Goal: Navigation & Orientation: Find specific page/section

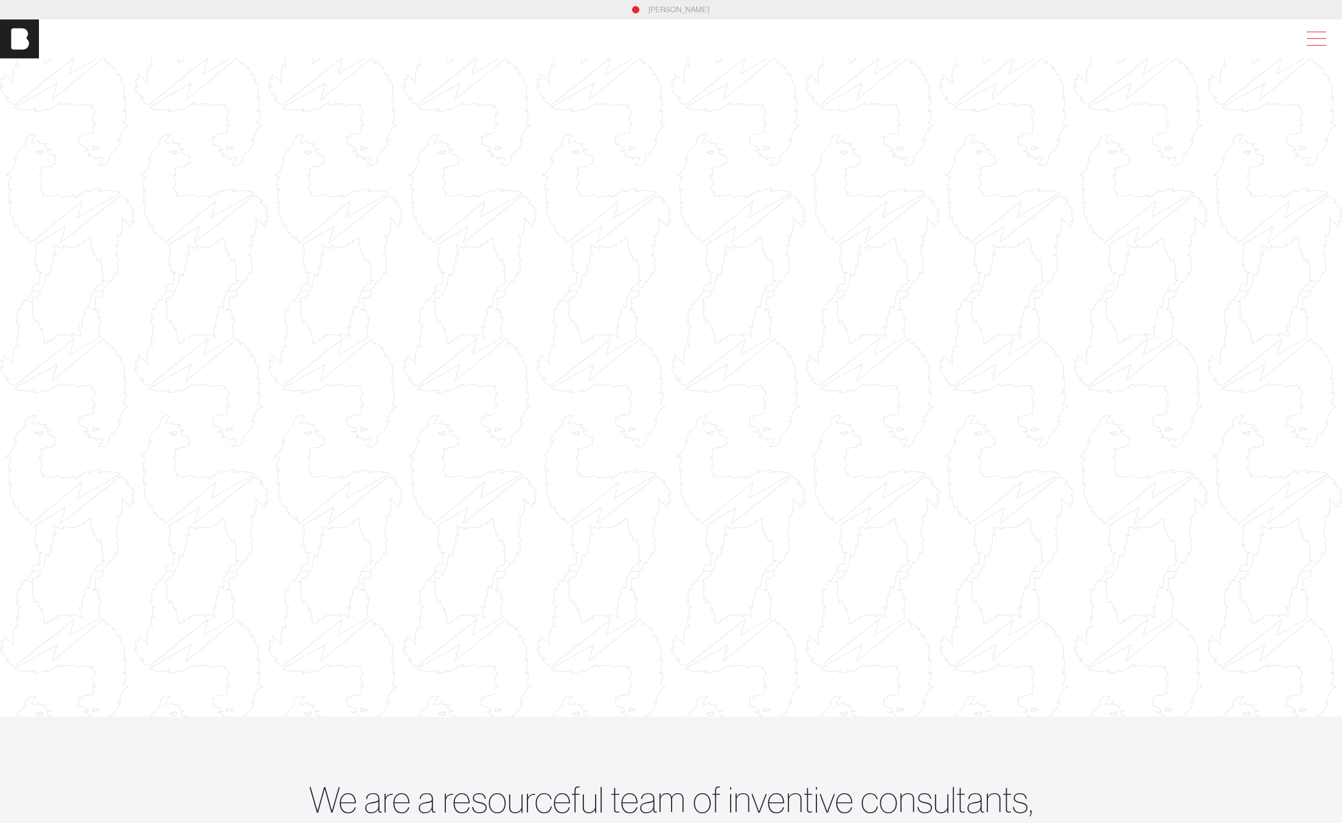
click at [1318, 37] on span at bounding box center [1314, 39] width 28 height 22
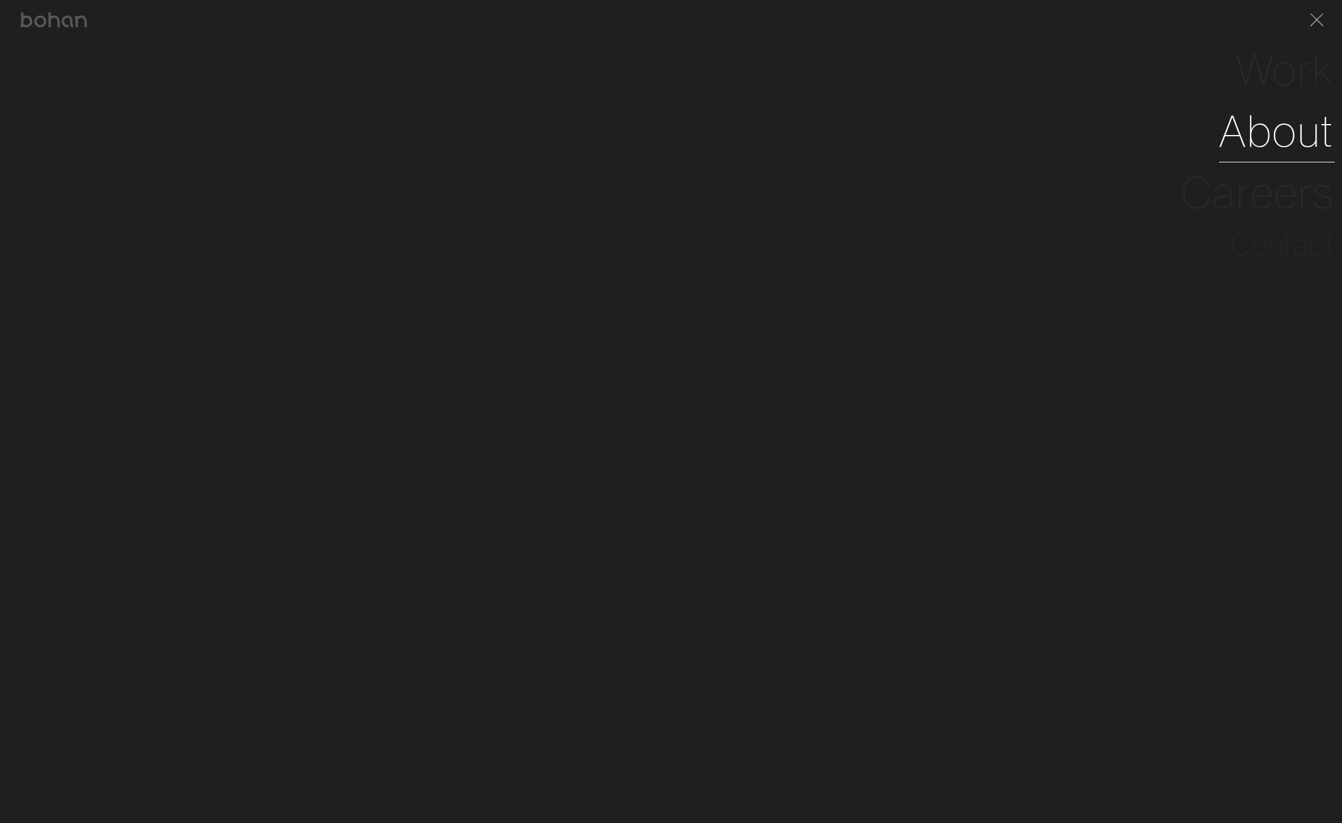
click at [1252, 147] on link "About" at bounding box center [1277, 130] width 116 height 61
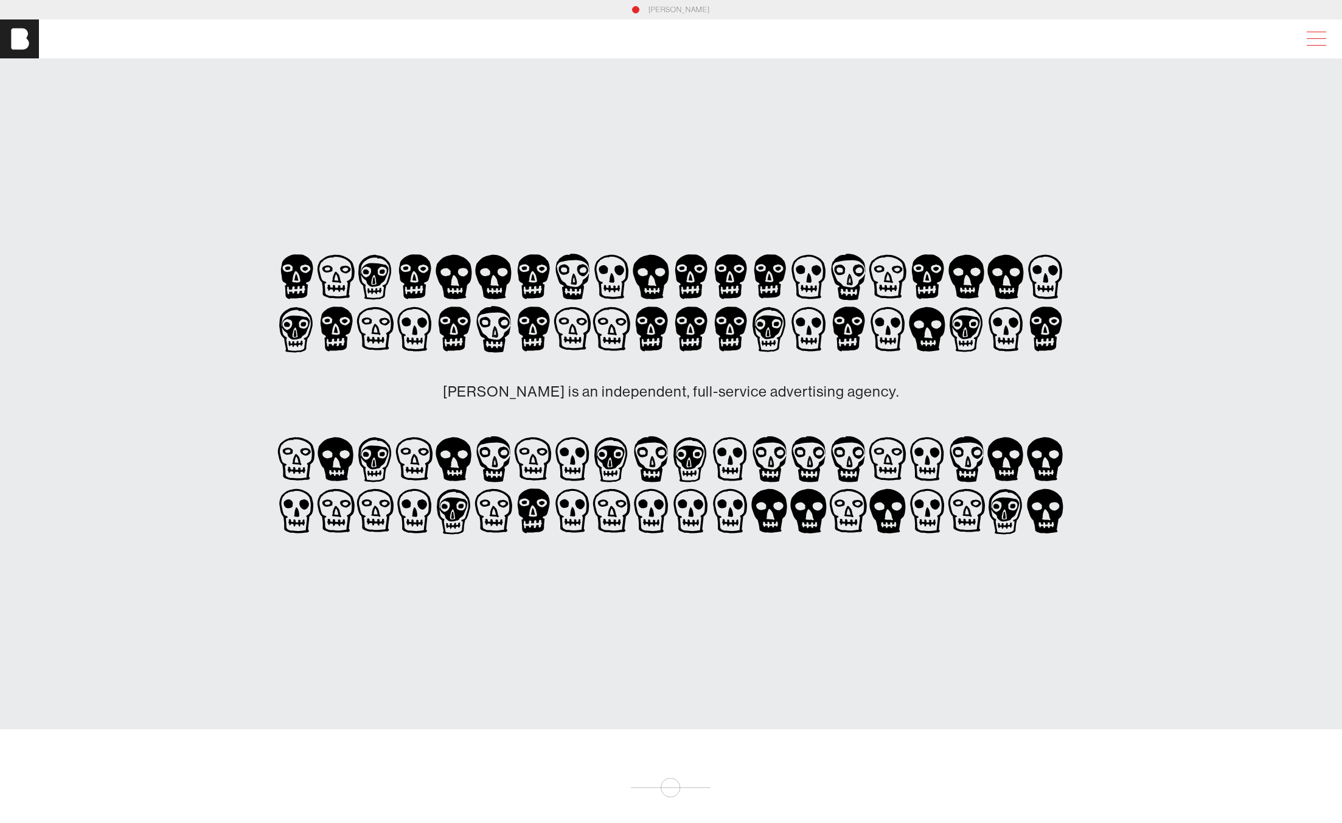
click at [1314, 38] on span at bounding box center [1316, 38] width 19 height 1
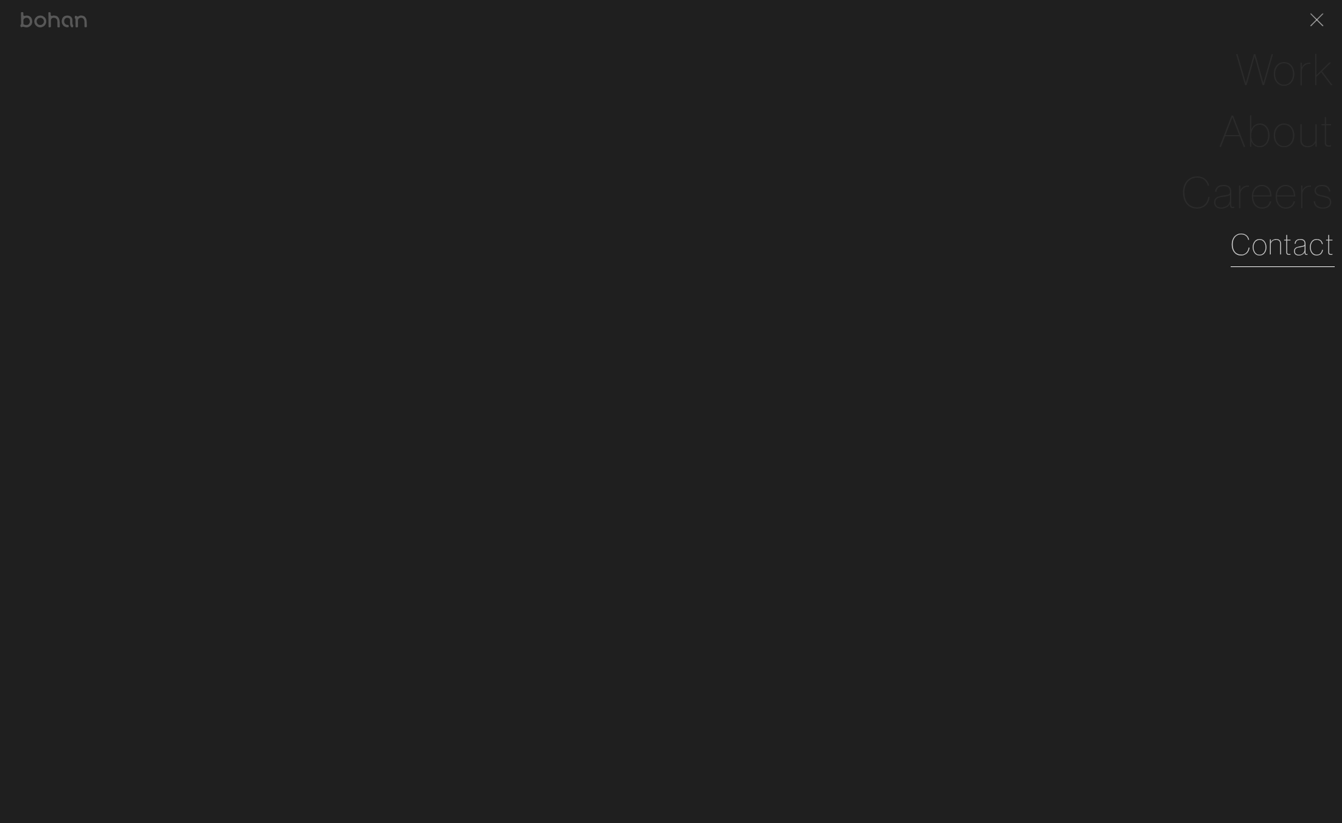
click at [1263, 251] on link "Contact" at bounding box center [1283, 245] width 104 height 44
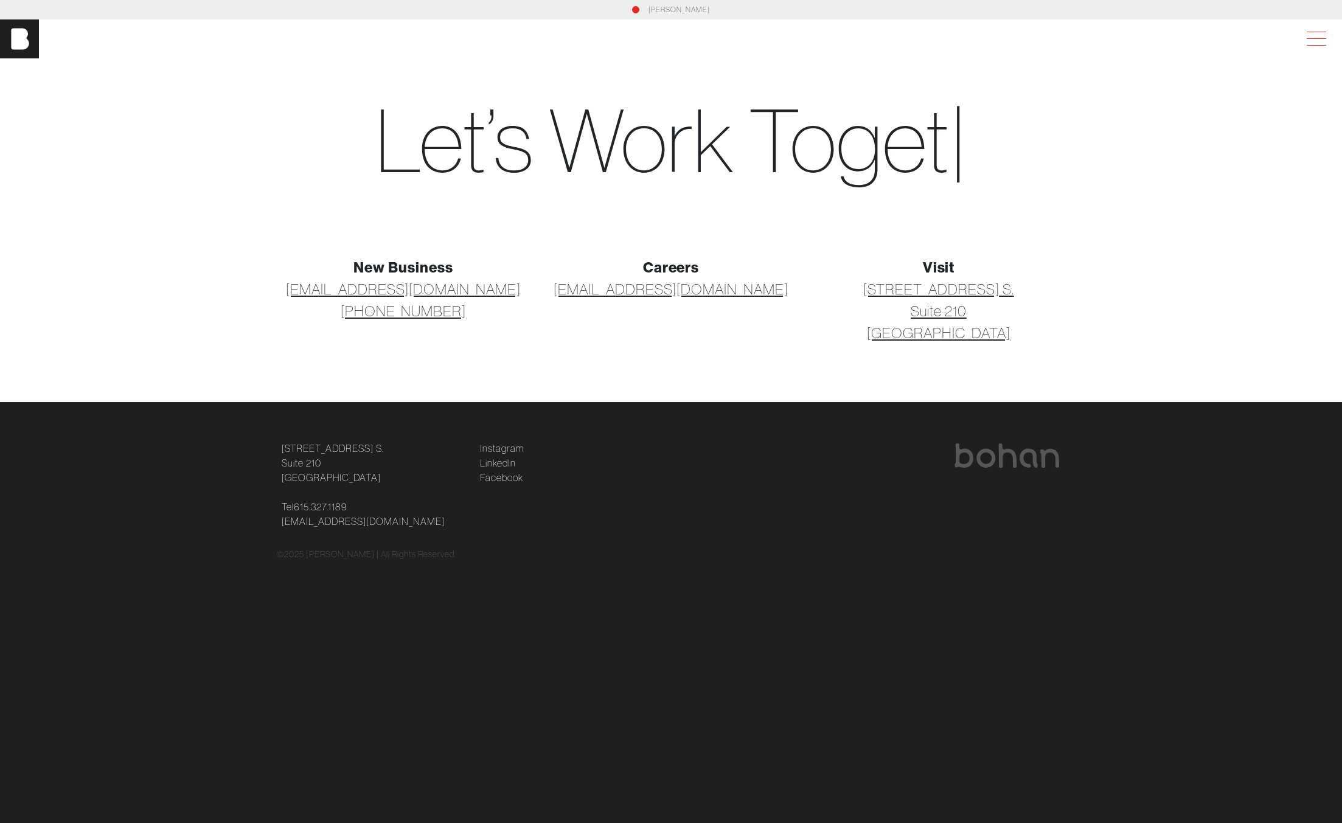
click at [1314, 41] on span at bounding box center [1314, 39] width 28 height 22
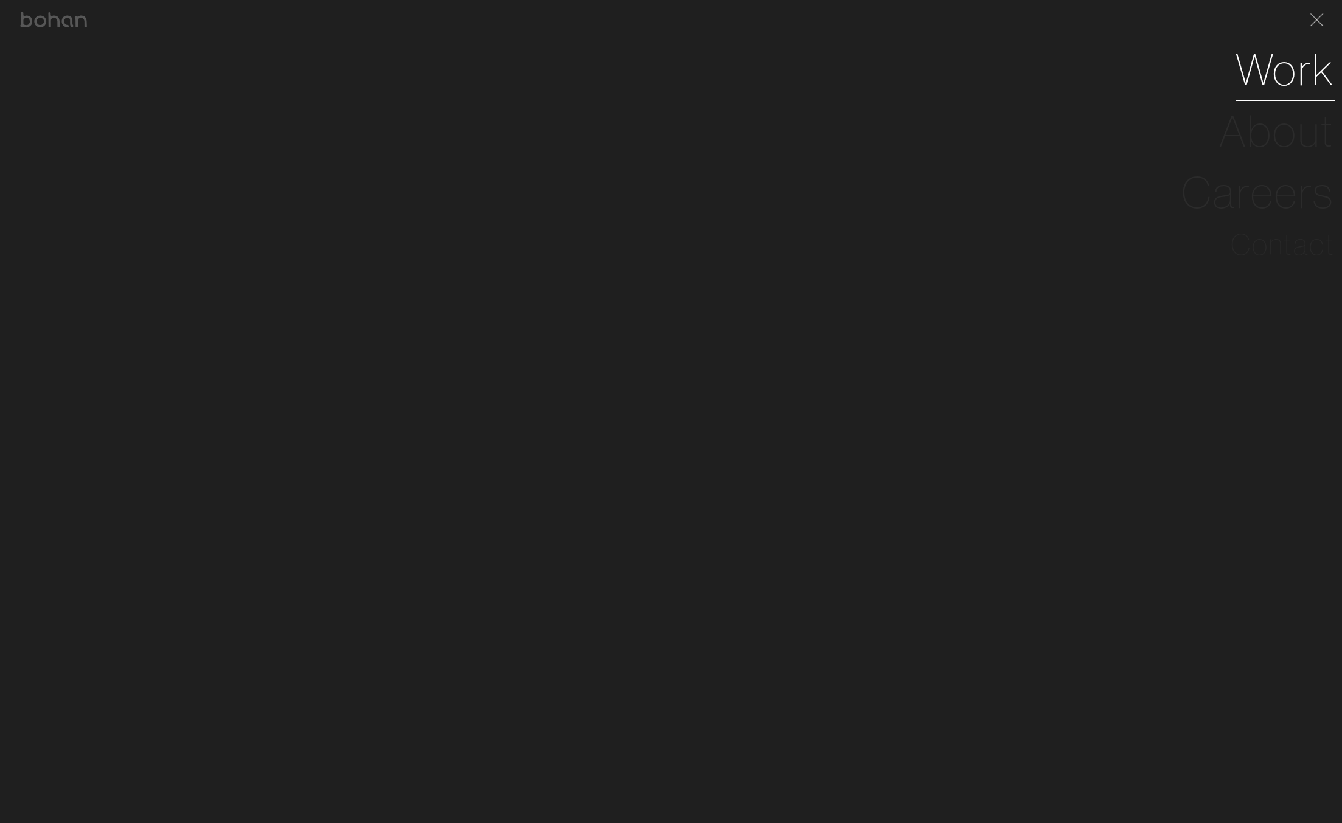
click at [1293, 80] on link "Work" at bounding box center [1285, 69] width 99 height 61
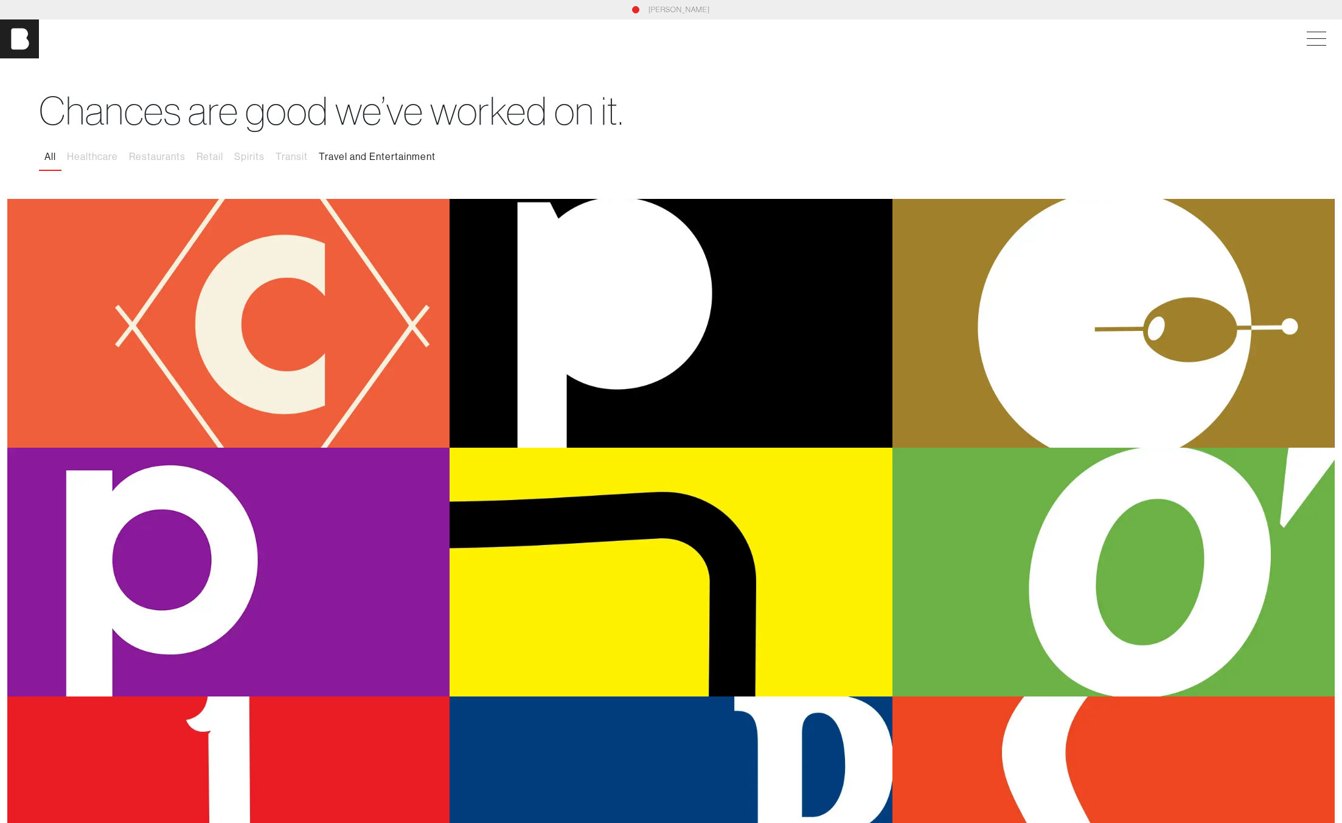
click at [405, 157] on button "Travel and Entertainment" at bounding box center [377, 157] width 128 height 26
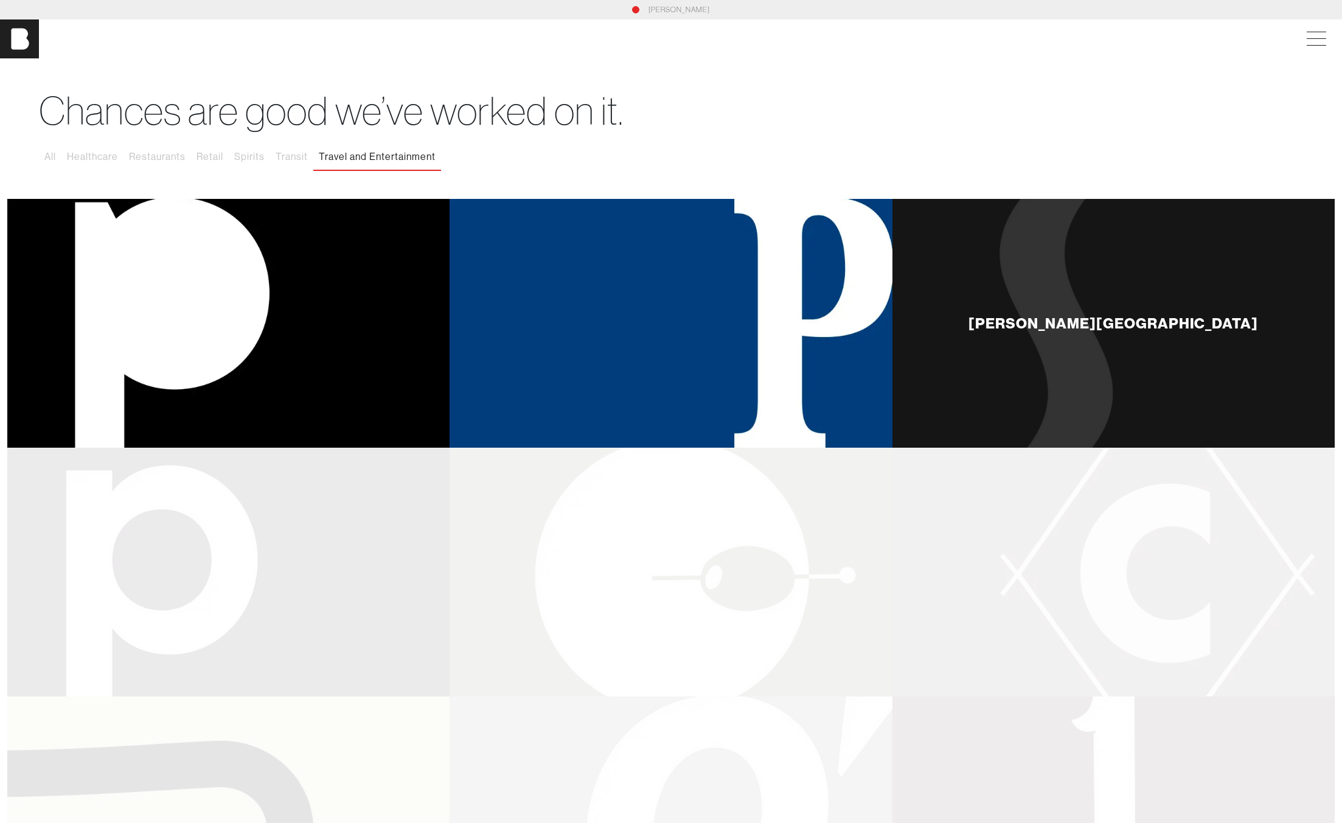
click at [1048, 316] on div "[PERSON_NAME][GEOGRAPHIC_DATA]" at bounding box center [1114, 323] width 442 height 249
